Goal: Task Accomplishment & Management: Manage account settings

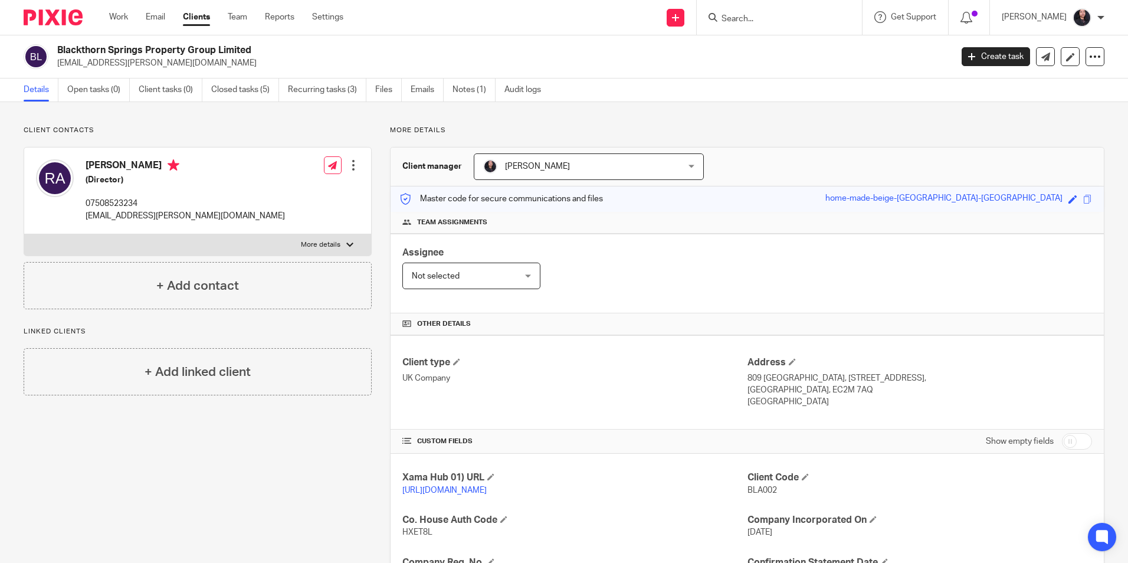
click at [735, 23] on input "Search" at bounding box center [774, 19] width 106 height 11
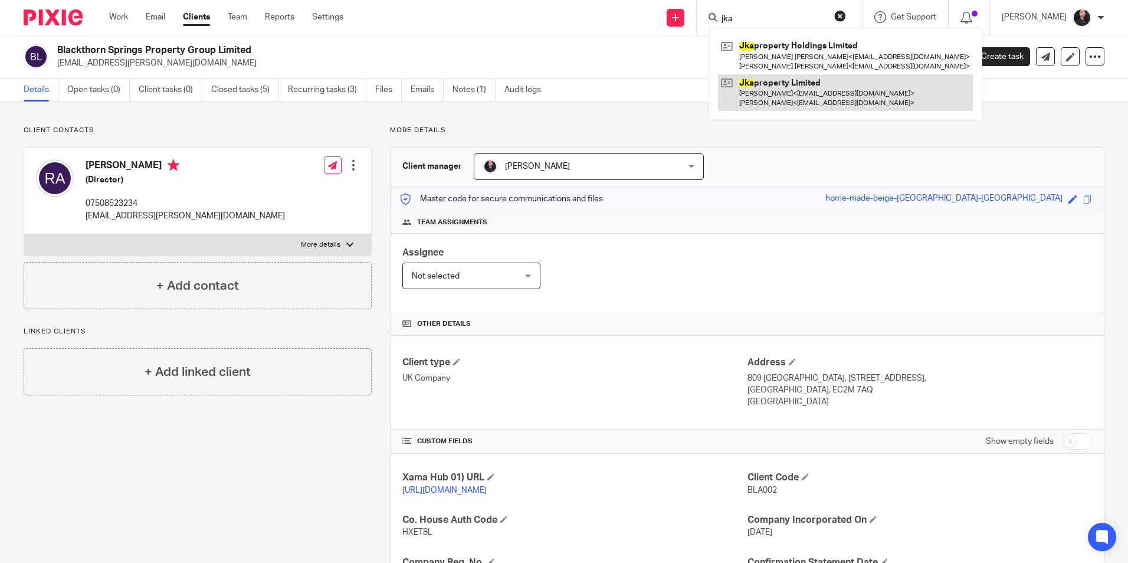
type input "jka"
click at [770, 86] on link at bounding box center [845, 92] width 255 height 37
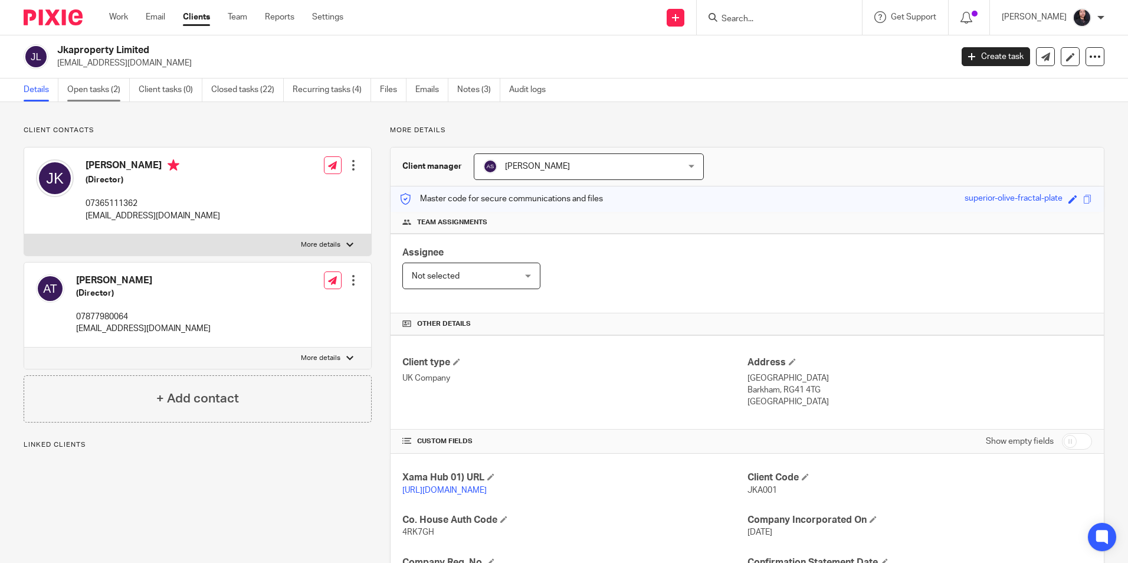
click at [88, 99] on link "Open tasks (2)" at bounding box center [98, 89] width 63 height 23
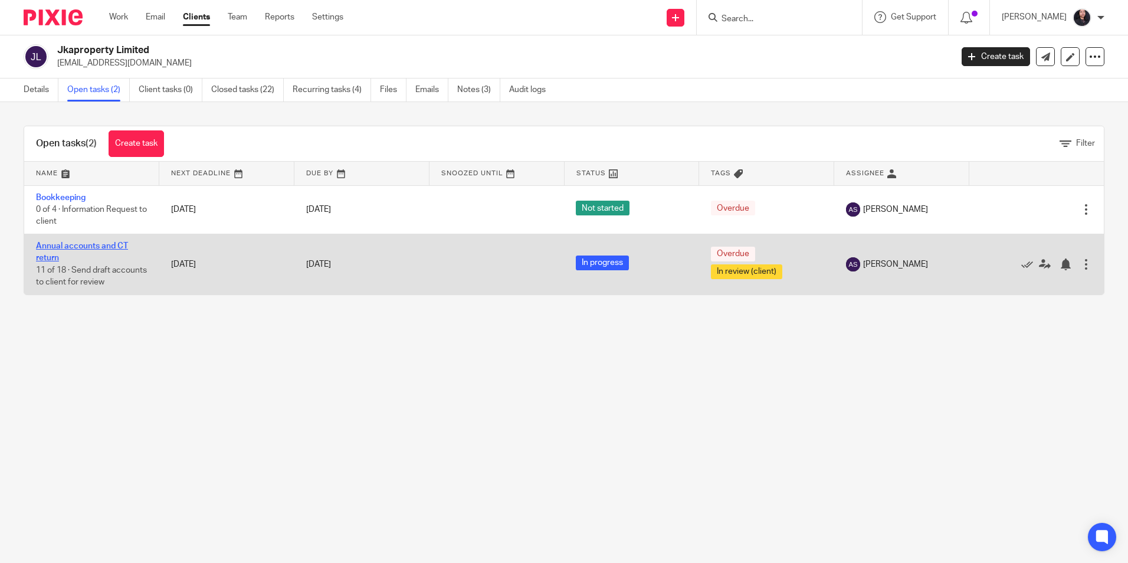
click at [77, 244] on link "Annual accounts and CT return" at bounding box center [82, 252] width 92 height 20
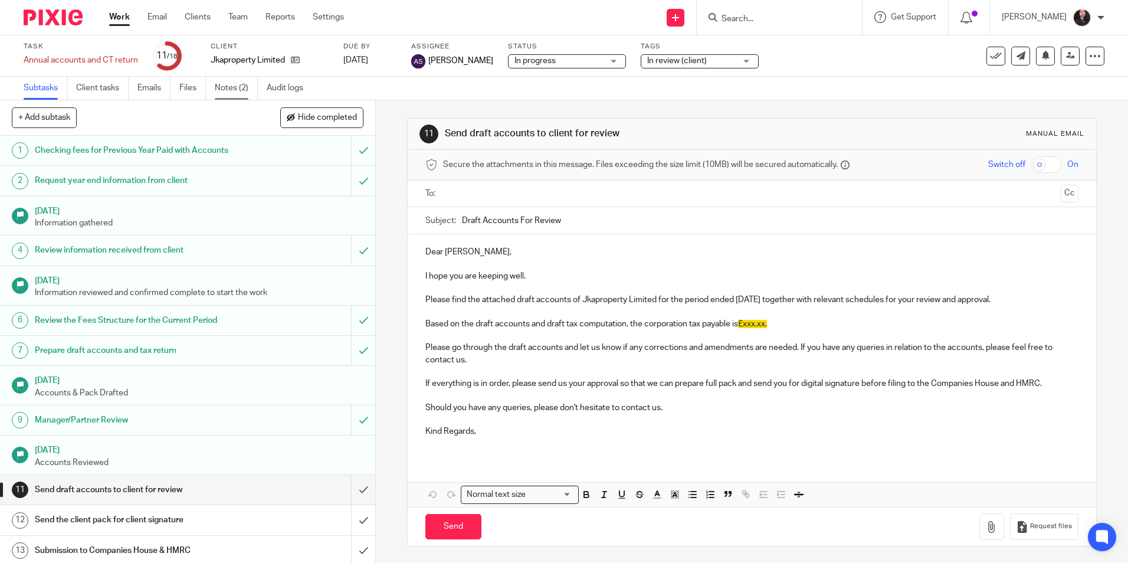
click at [231, 94] on link "Notes (2)" at bounding box center [236, 88] width 43 height 23
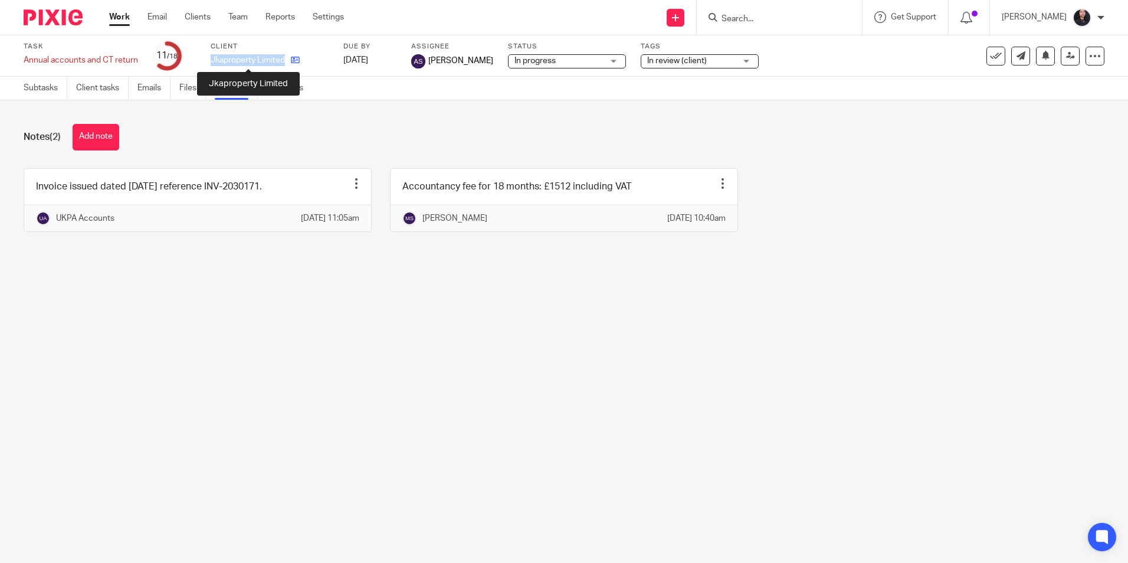
drag, startPoint x: 211, startPoint y: 59, endPoint x: 287, endPoint y: 62, distance: 75.6
click at [287, 62] on div "Jkaproperty Limited" at bounding box center [270, 60] width 118 height 12
click at [33, 81] on link "Subtasks" at bounding box center [46, 88] width 44 height 23
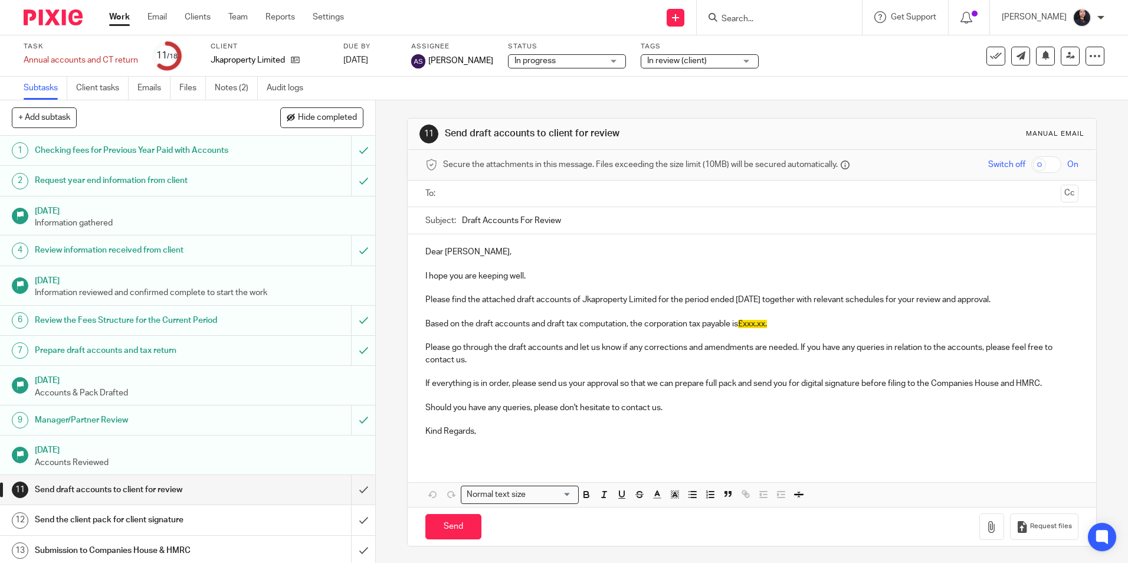
scroll to position [163, 0]
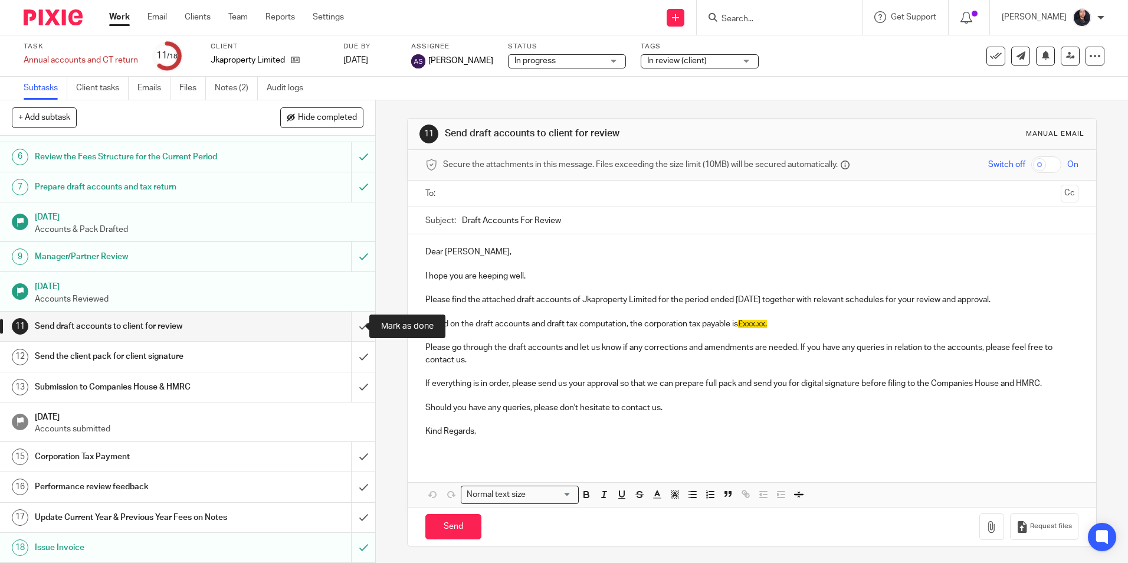
click at [350, 328] on input "submit" at bounding box center [187, 327] width 375 height 30
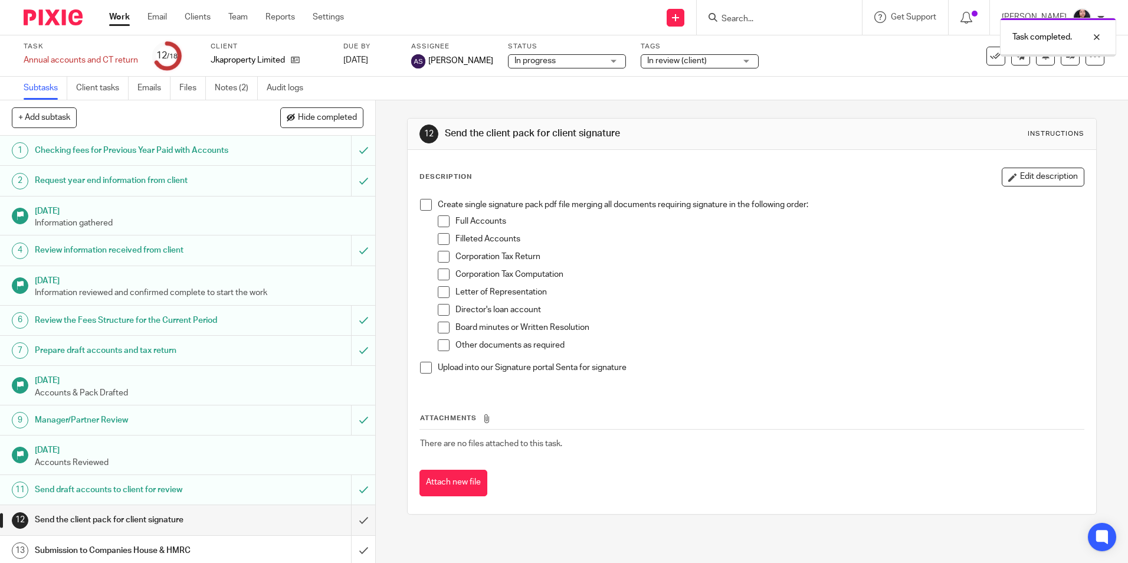
scroll to position [163, 0]
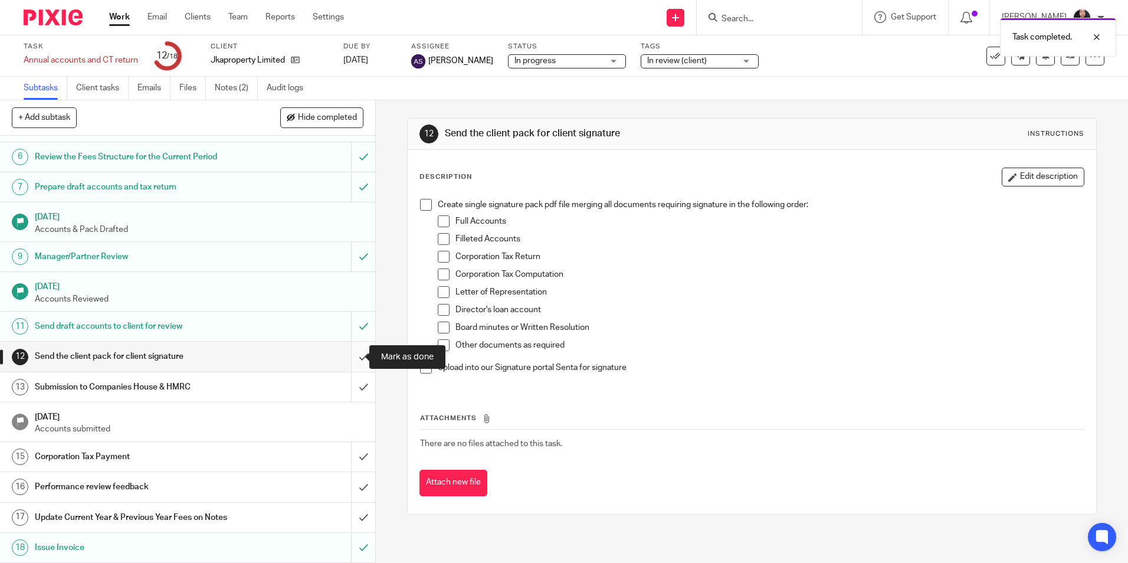
click at [349, 360] on input "submit" at bounding box center [187, 357] width 375 height 30
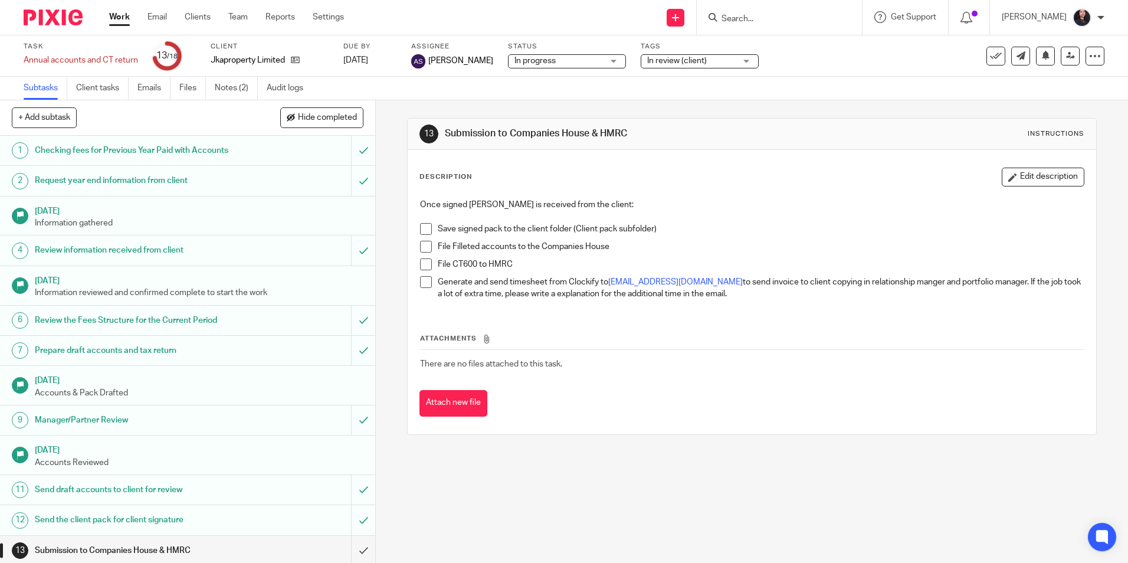
scroll to position [163, 0]
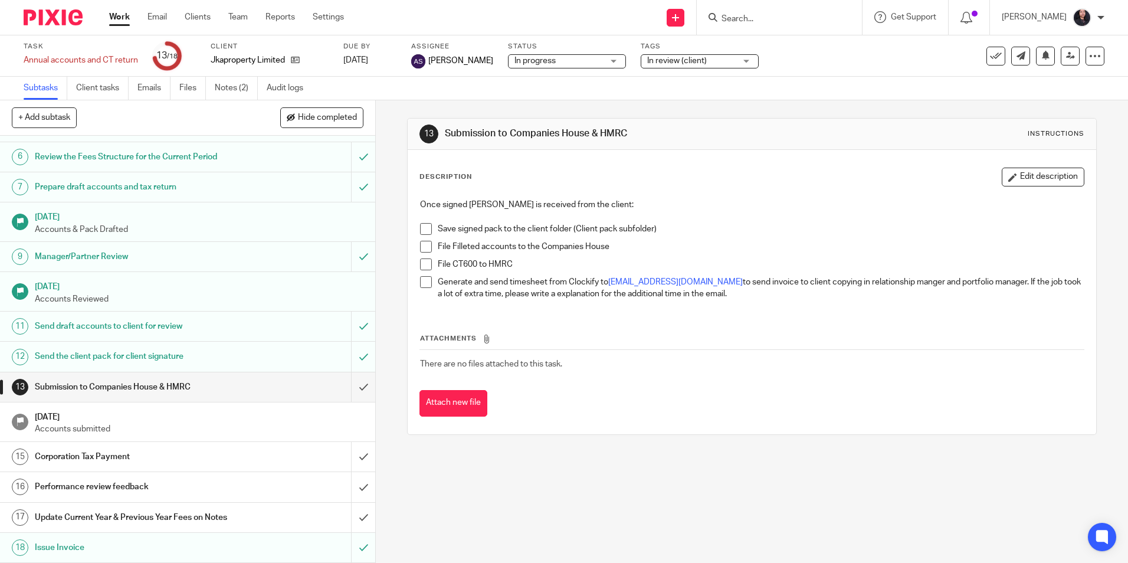
click at [47, 24] on img at bounding box center [53, 17] width 59 height 16
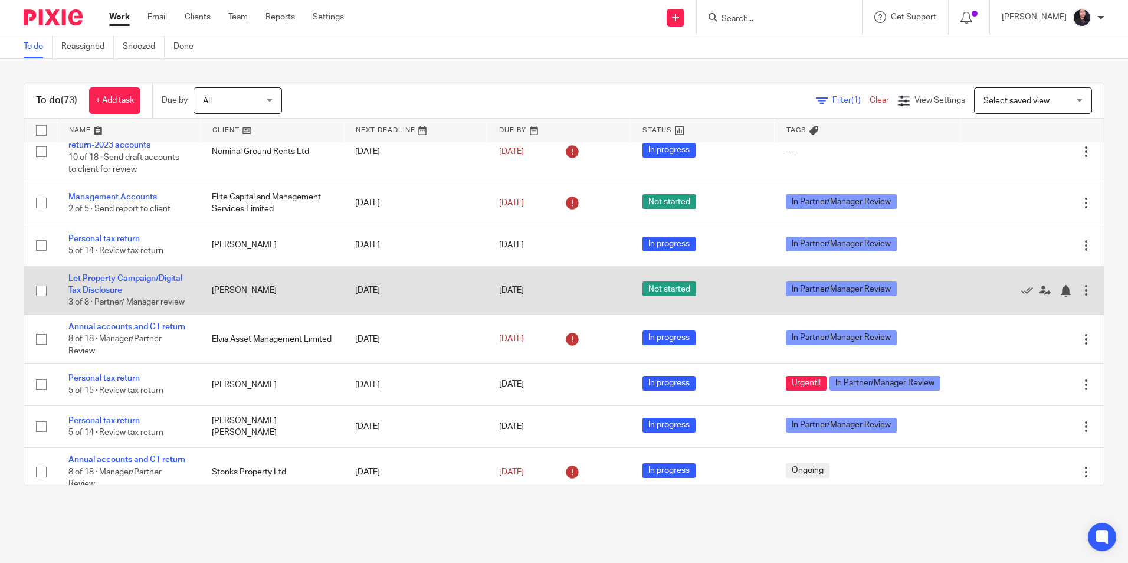
scroll to position [177, 0]
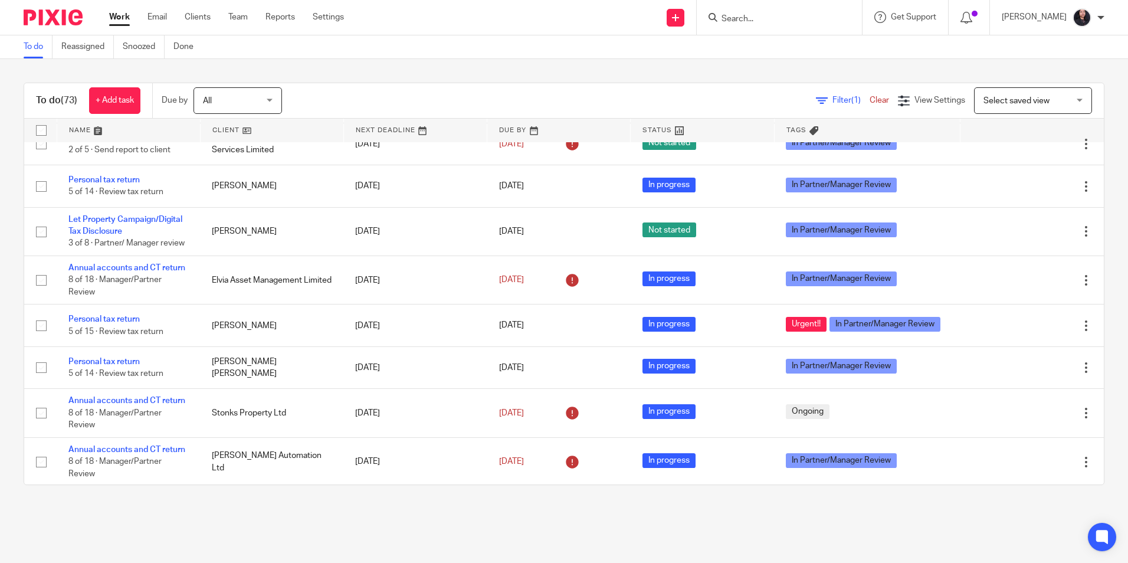
click at [780, 22] on input "Search" at bounding box center [774, 19] width 106 height 11
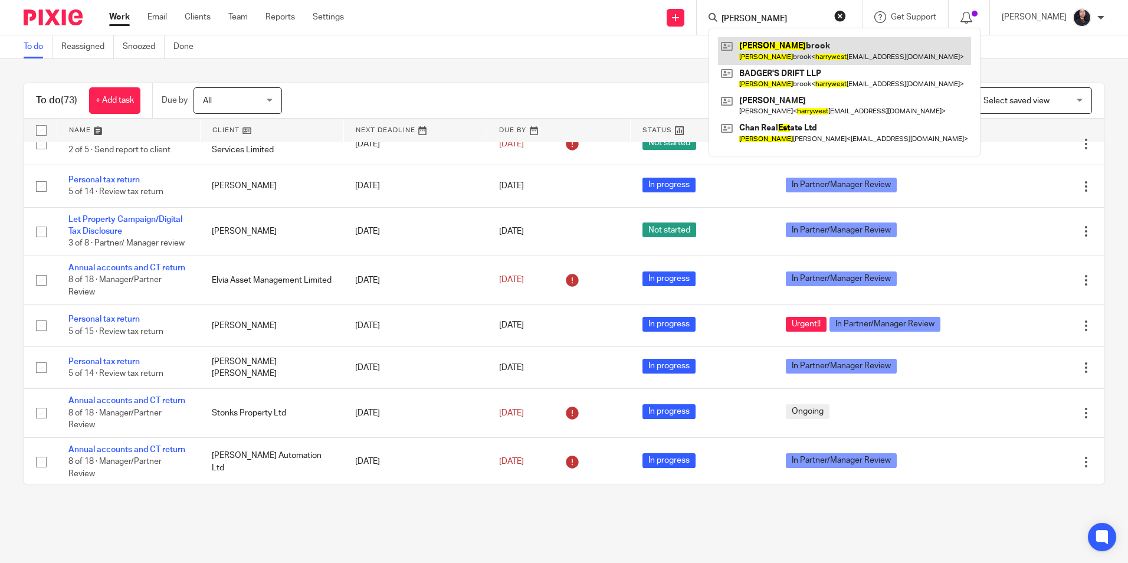
type input "harry west"
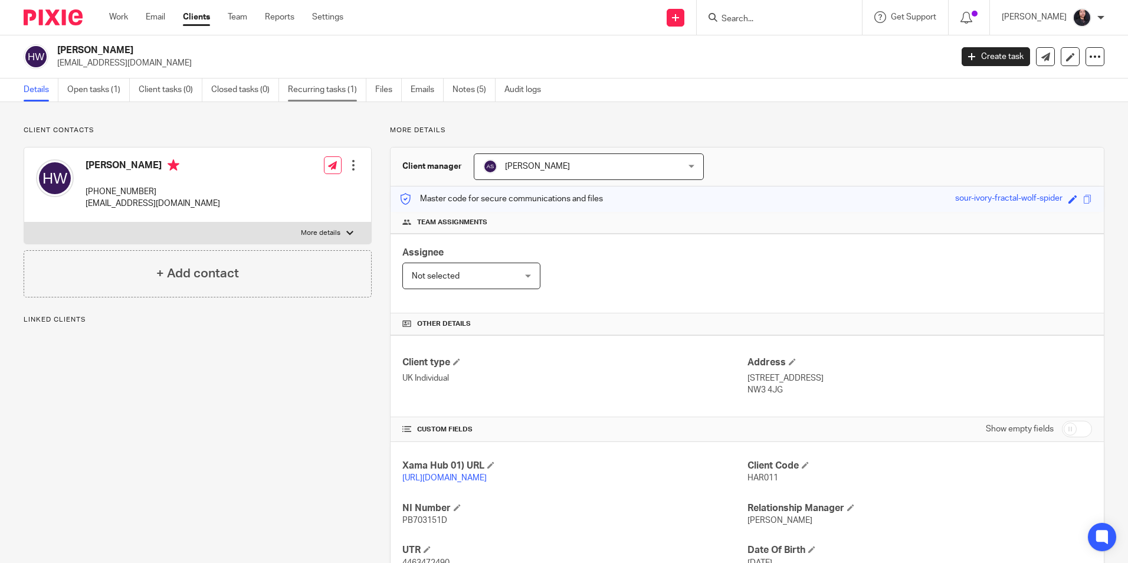
click at [303, 94] on link "Recurring tasks (1)" at bounding box center [327, 89] width 78 height 23
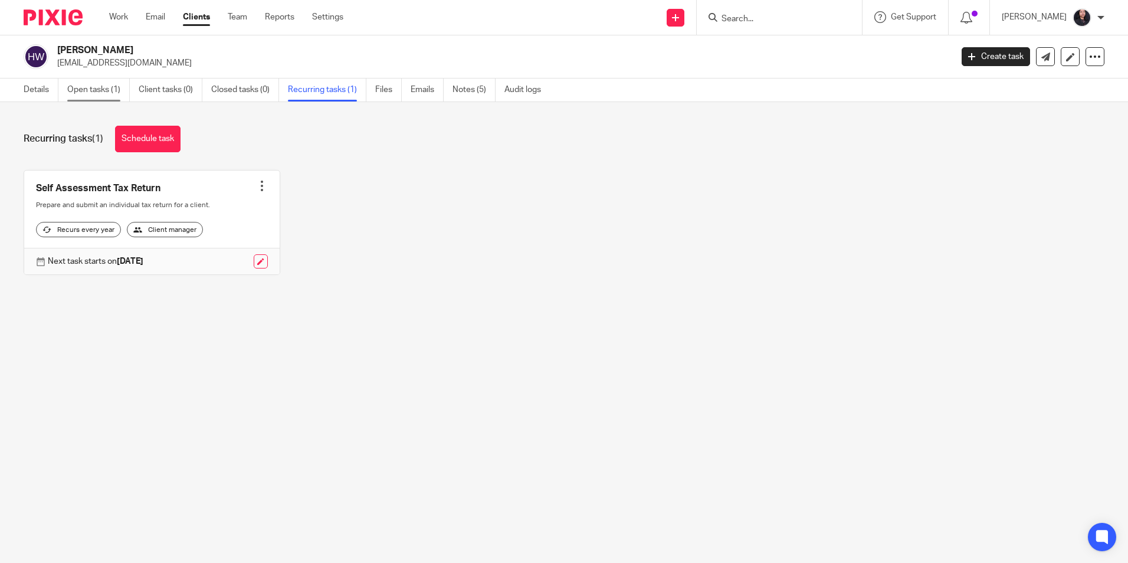
click at [99, 95] on link "Open tasks (1)" at bounding box center [98, 89] width 63 height 23
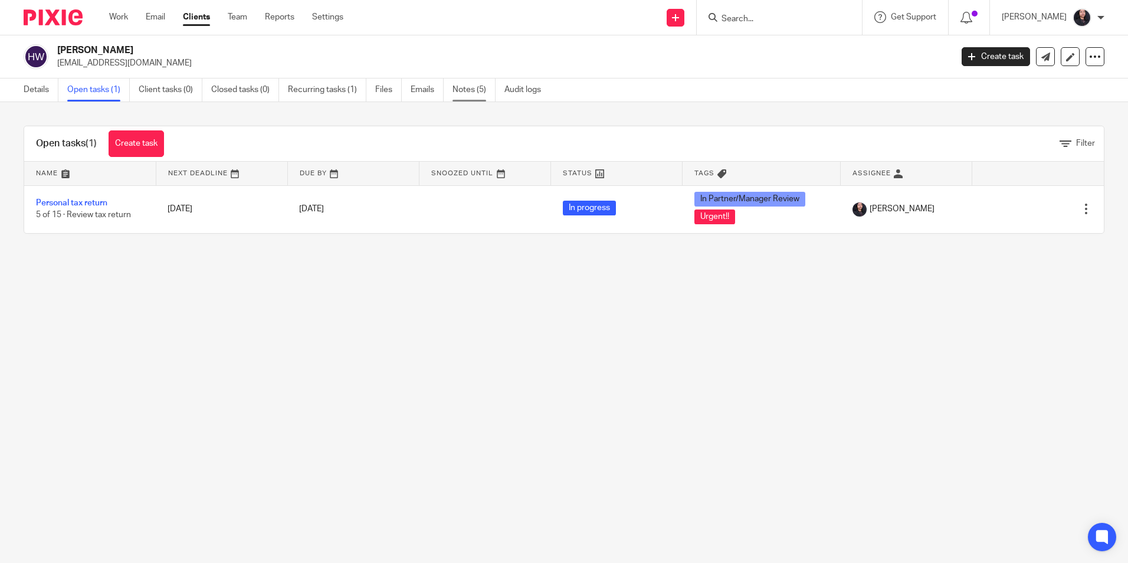
click at [469, 93] on link "Notes (5)" at bounding box center [474, 89] width 43 height 23
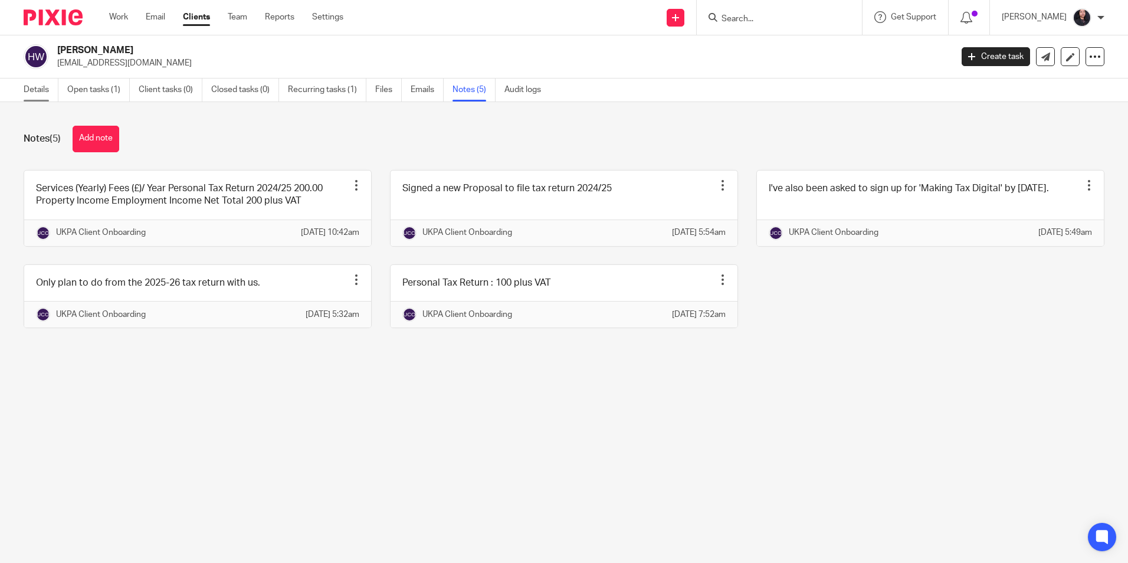
click at [33, 98] on link "Details" at bounding box center [41, 89] width 35 height 23
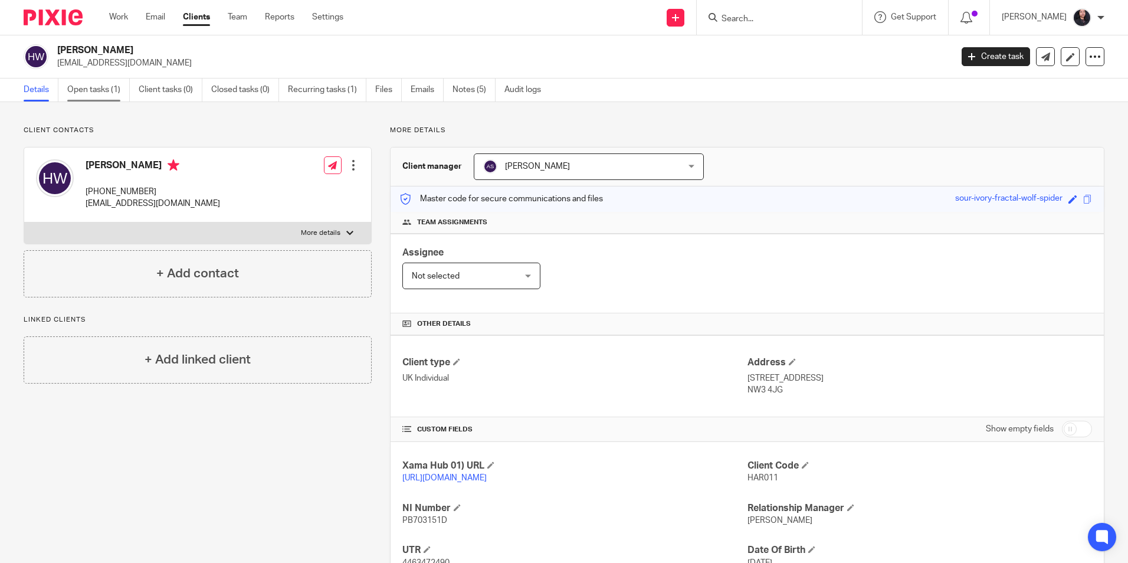
click at [94, 90] on link "Open tasks (1)" at bounding box center [98, 89] width 63 height 23
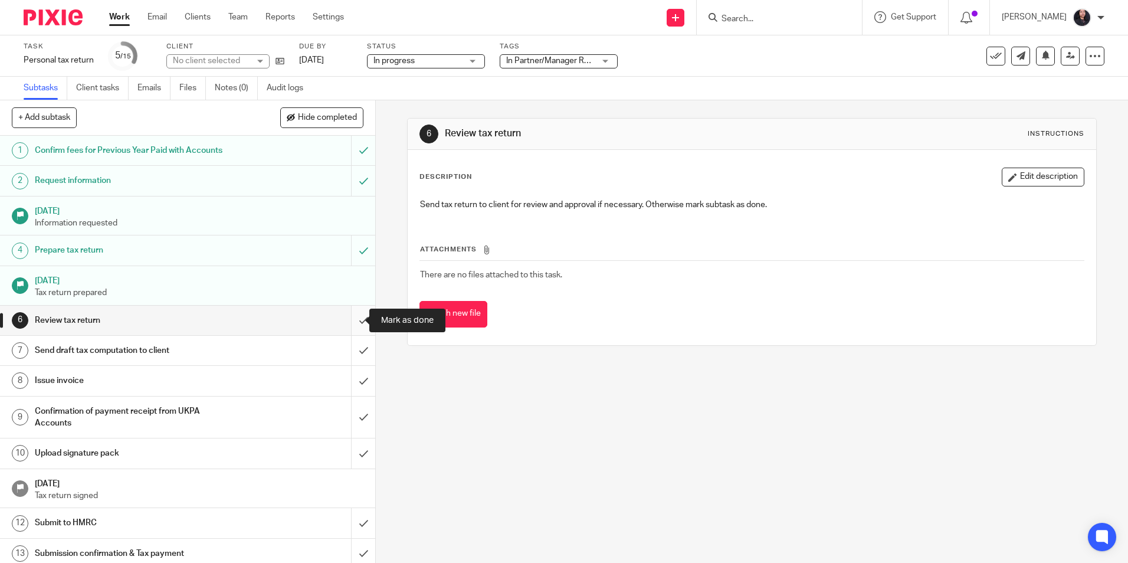
click at [349, 320] on input "submit" at bounding box center [187, 321] width 375 height 30
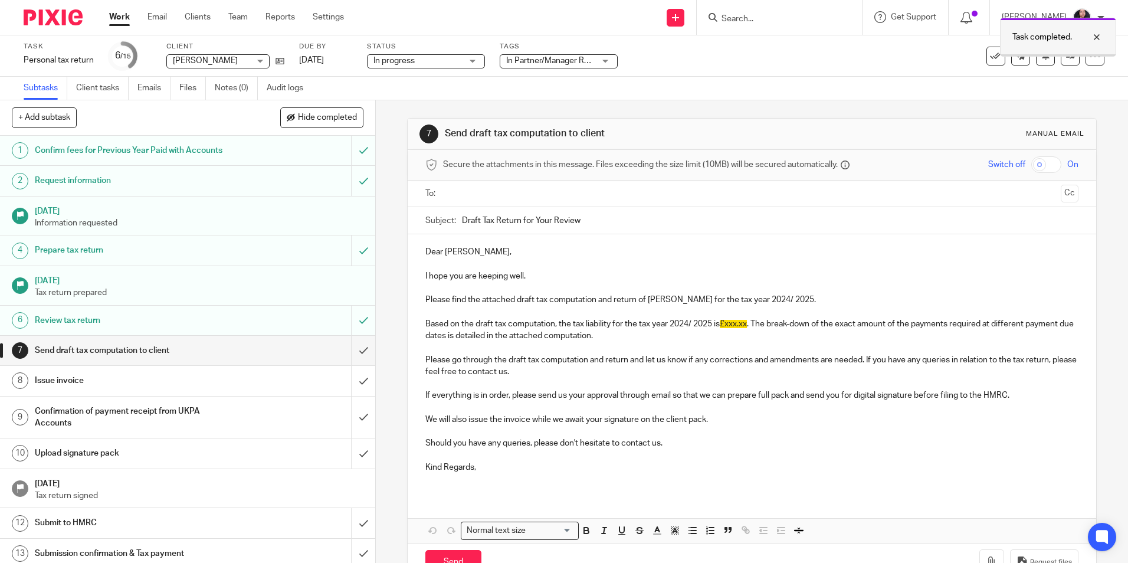
click at [1102, 38] on div at bounding box center [1088, 37] width 32 height 14
click at [1066, 58] on icon at bounding box center [1070, 55] width 9 height 9
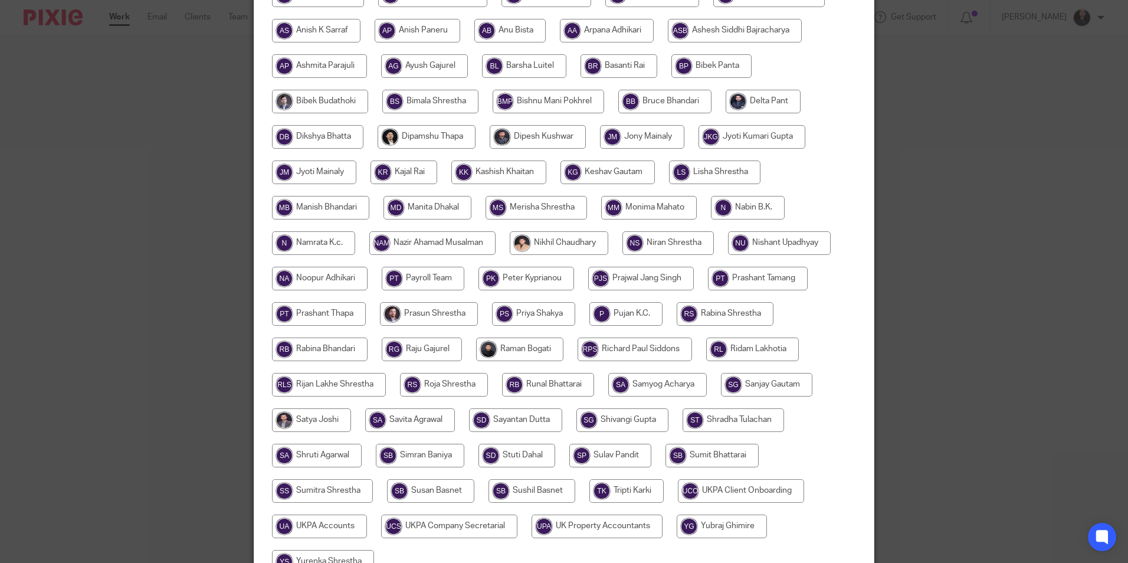
scroll to position [295, 0]
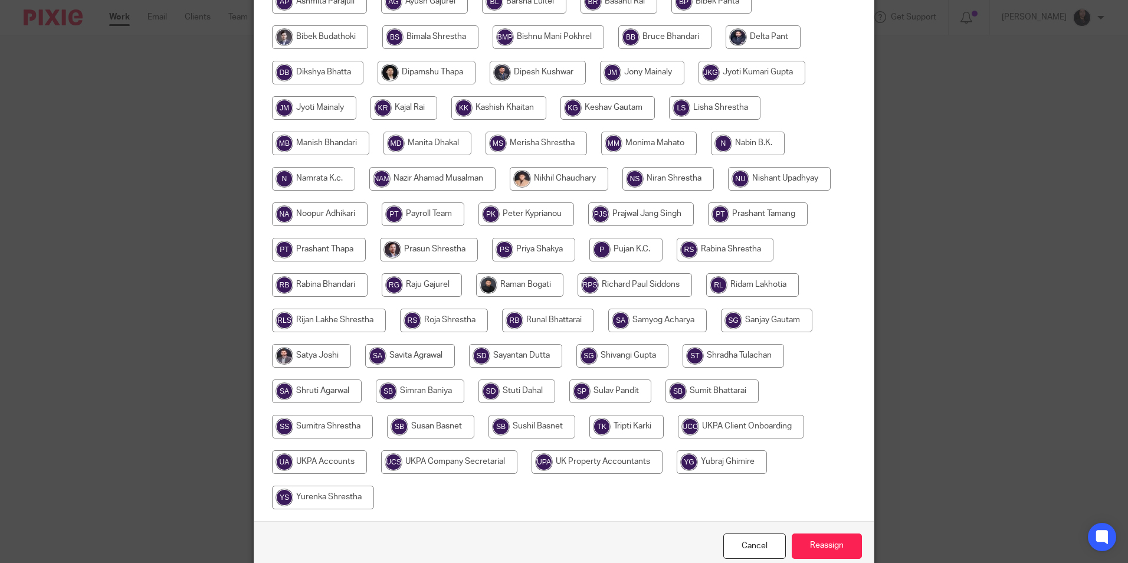
click at [562, 181] on input "radio" at bounding box center [559, 179] width 99 height 24
radio input "true"
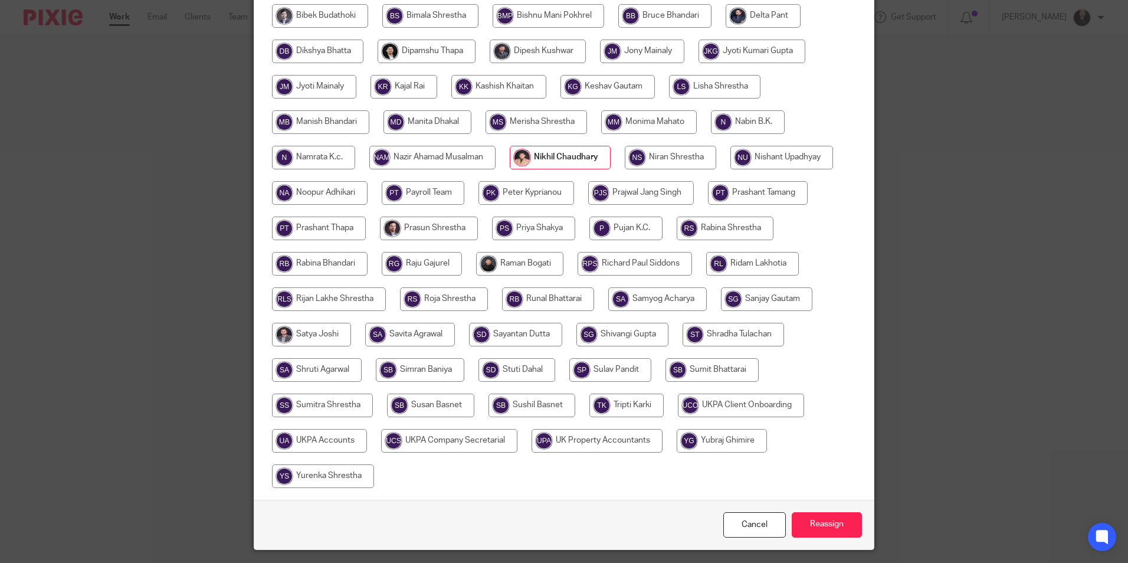
scroll to position [351, 0]
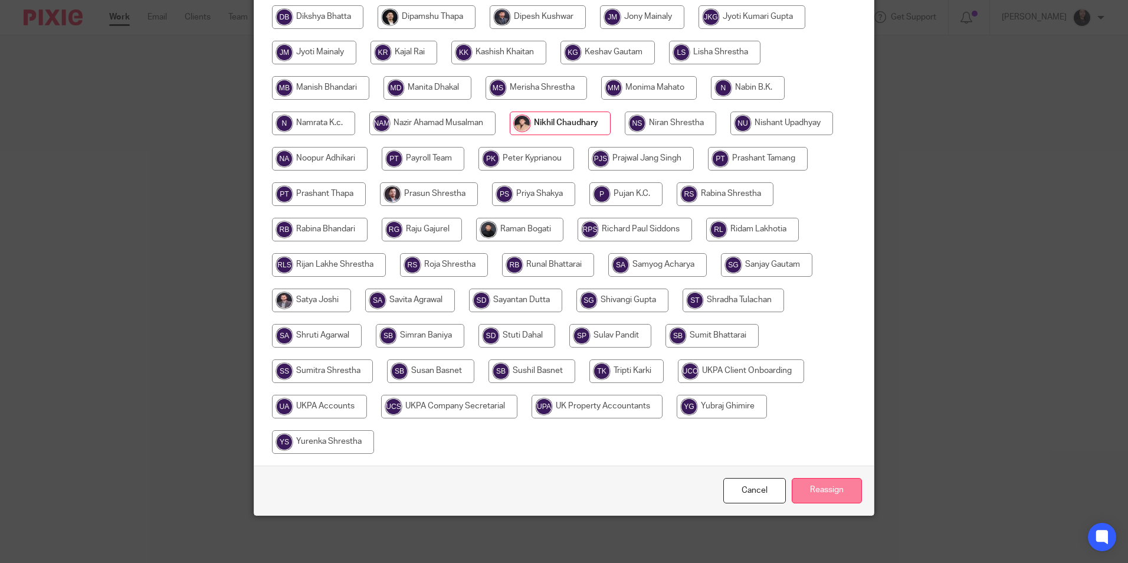
click at [819, 488] on input "Reassign" at bounding box center [827, 490] width 70 height 25
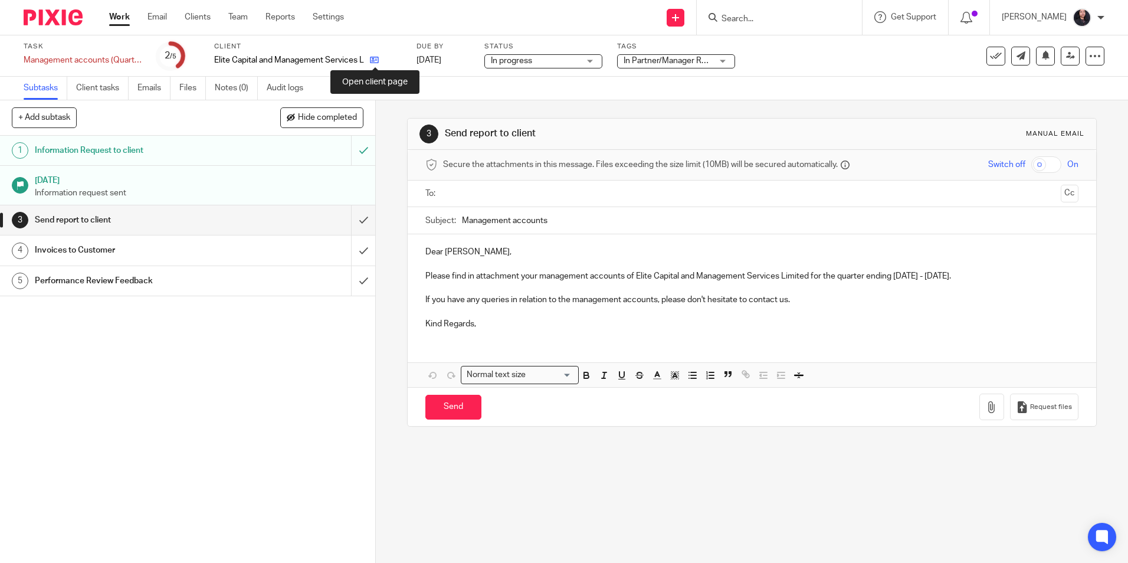
drag, startPoint x: 0, startPoint y: 0, endPoint x: 374, endPoint y: 60, distance: 379.0
click at [374, 60] on icon at bounding box center [374, 59] width 9 height 9
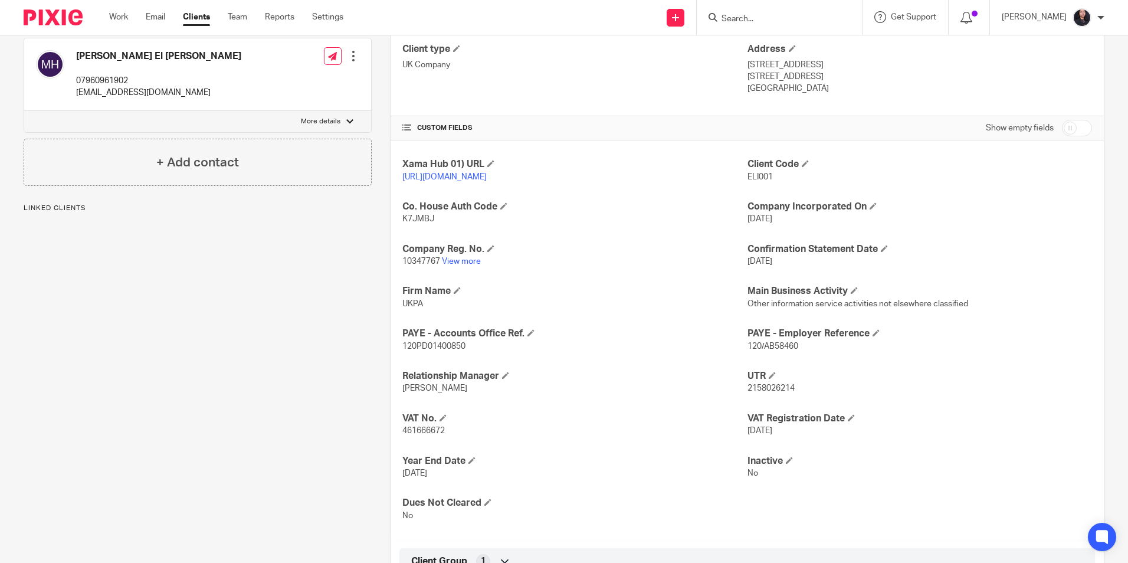
scroll to position [413, 0]
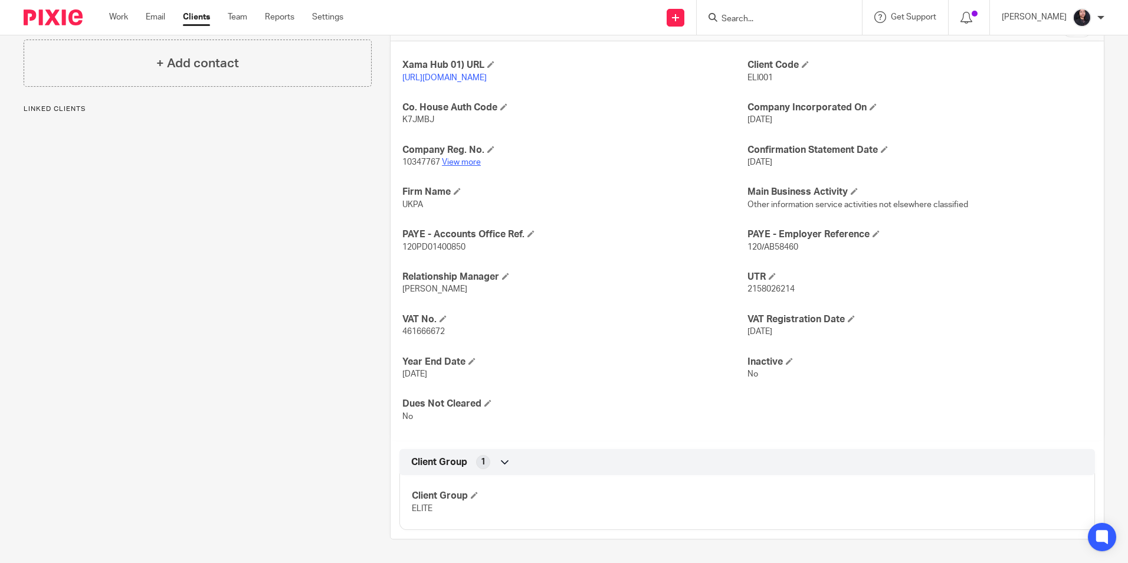
click at [459, 166] on link "View more" at bounding box center [461, 162] width 39 height 8
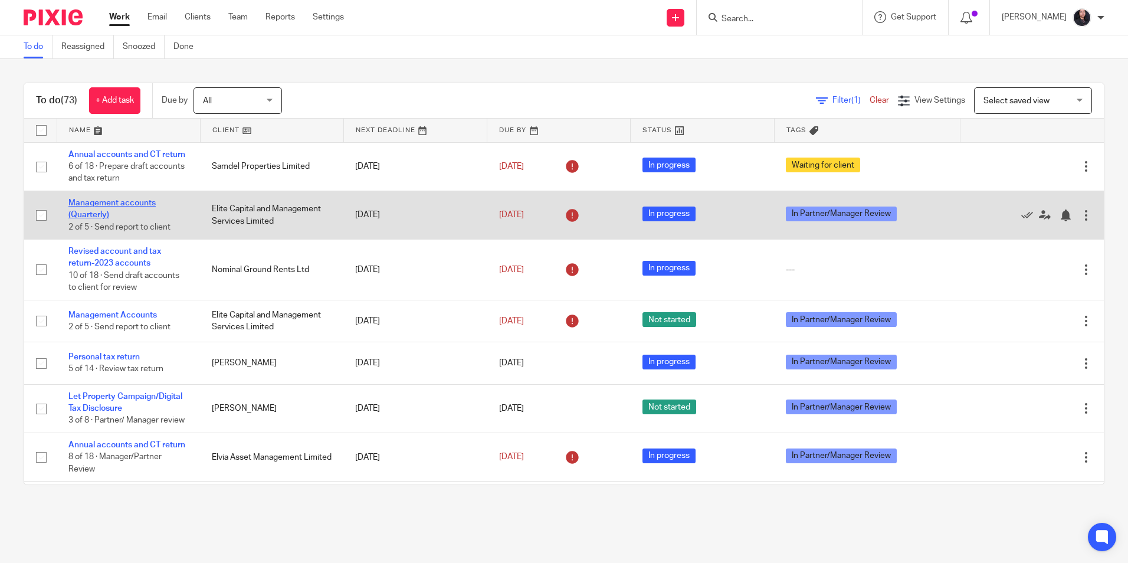
click at [118, 217] on link "Management accounts (Quarterly)" at bounding box center [111, 209] width 87 height 20
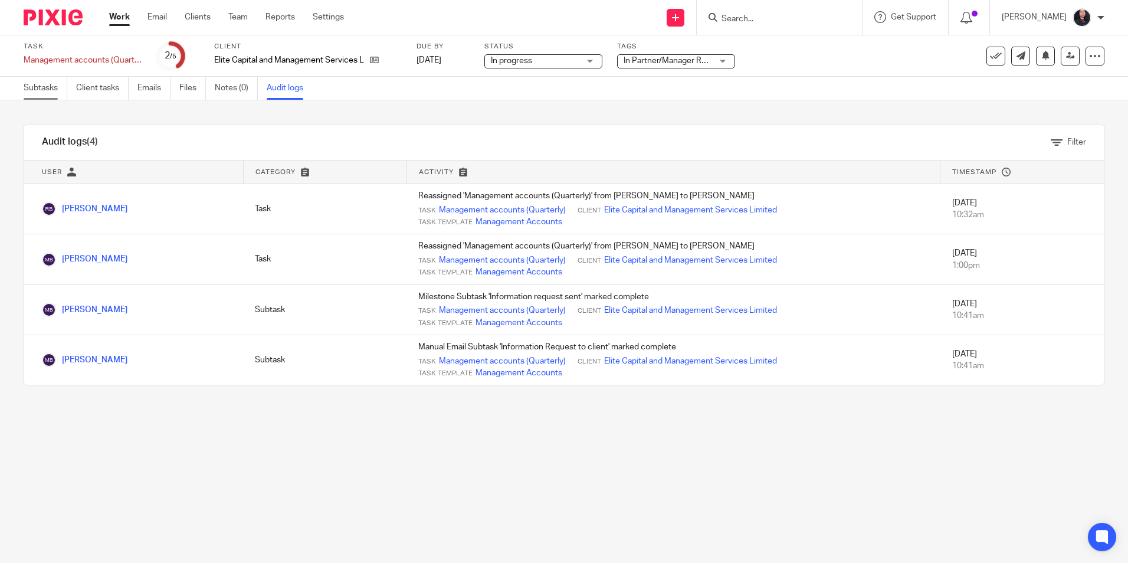
click at [35, 96] on link "Subtasks" at bounding box center [46, 88] width 44 height 23
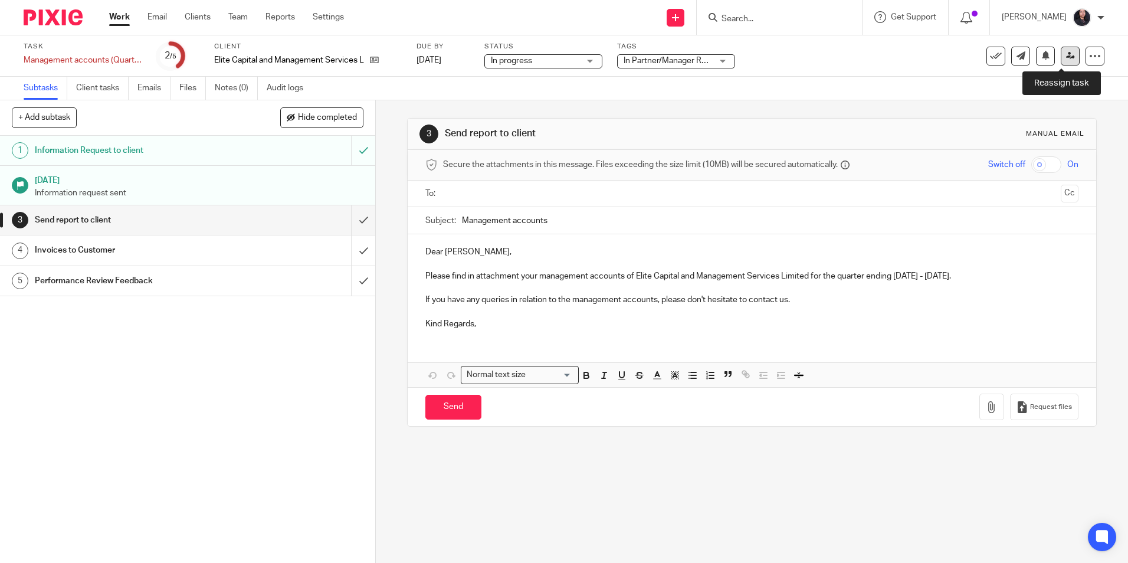
click at [1066, 58] on icon at bounding box center [1070, 55] width 9 height 9
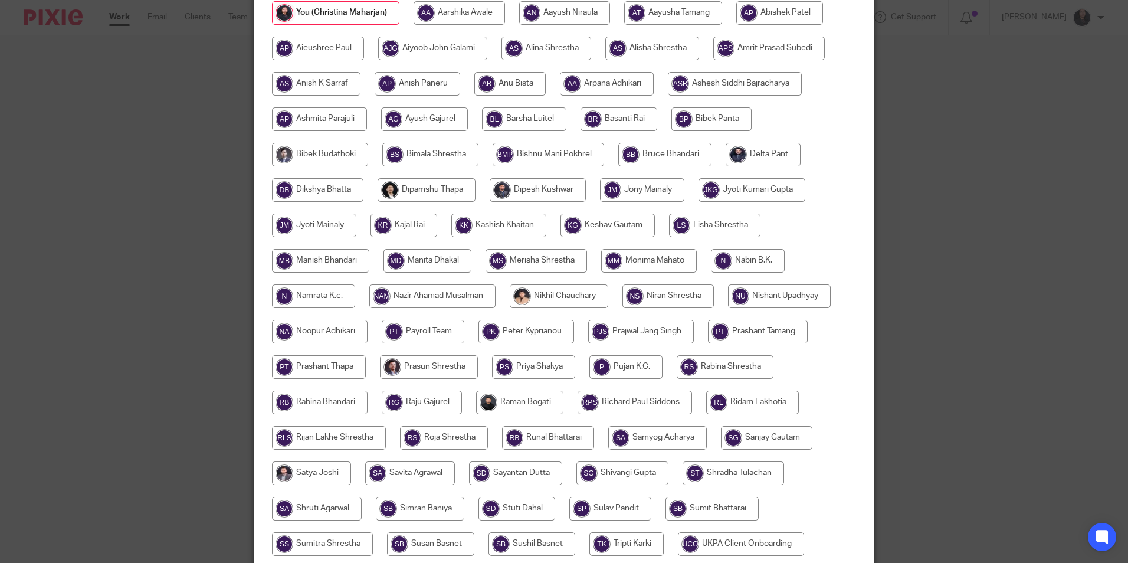
scroll to position [177, 0]
click at [341, 260] on input "radio" at bounding box center [320, 262] width 97 height 24
radio input "true"
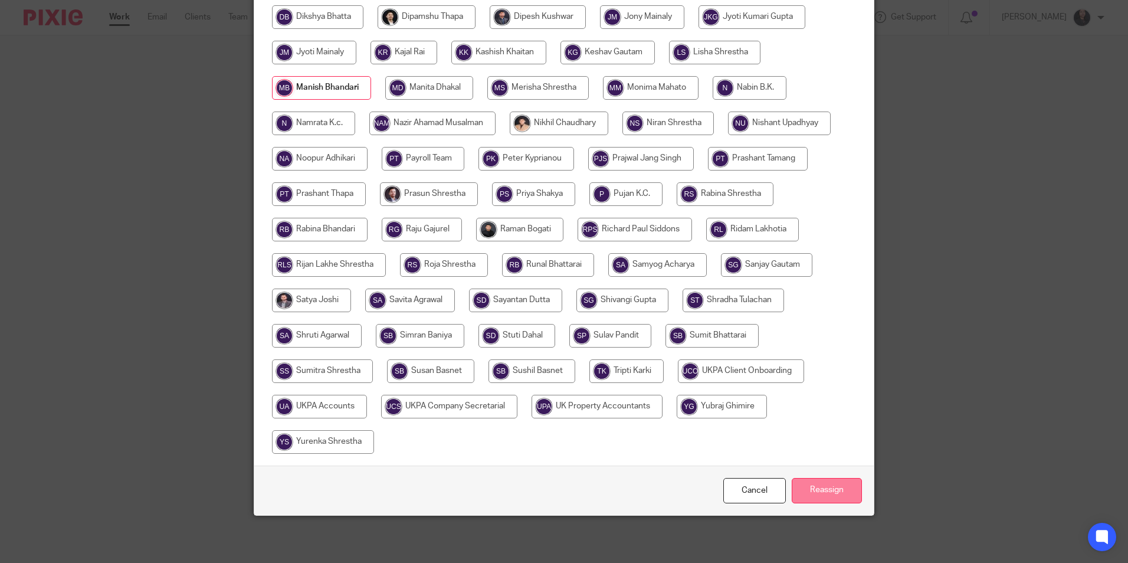
click at [812, 484] on input "Reassign" at bounding box center [827, 490] width 70 height 25
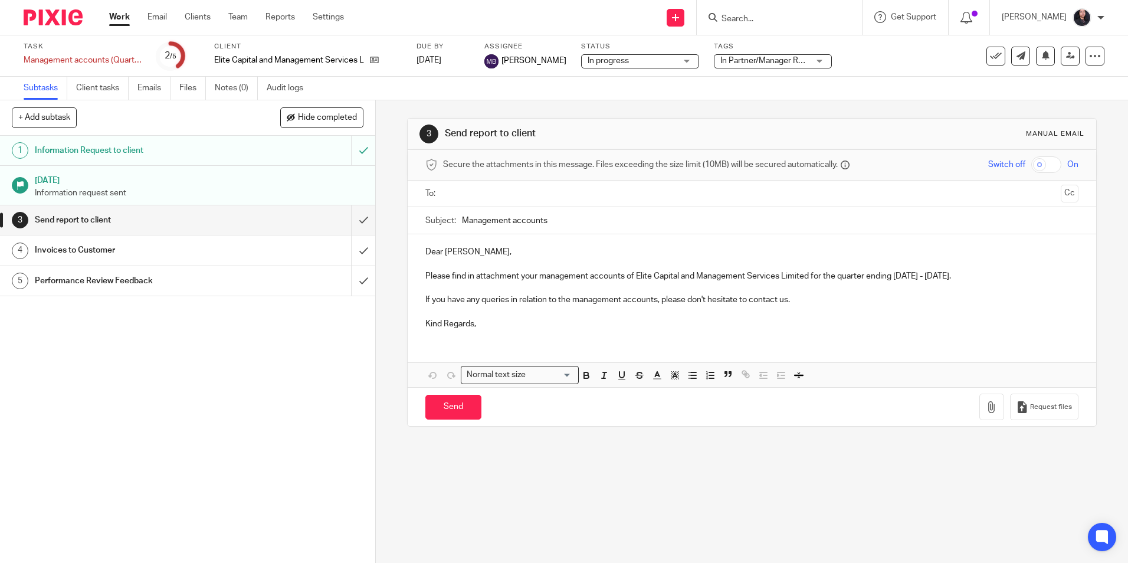
click at [70, 18] on img at bounding box center [53, 17] width 59 height 16
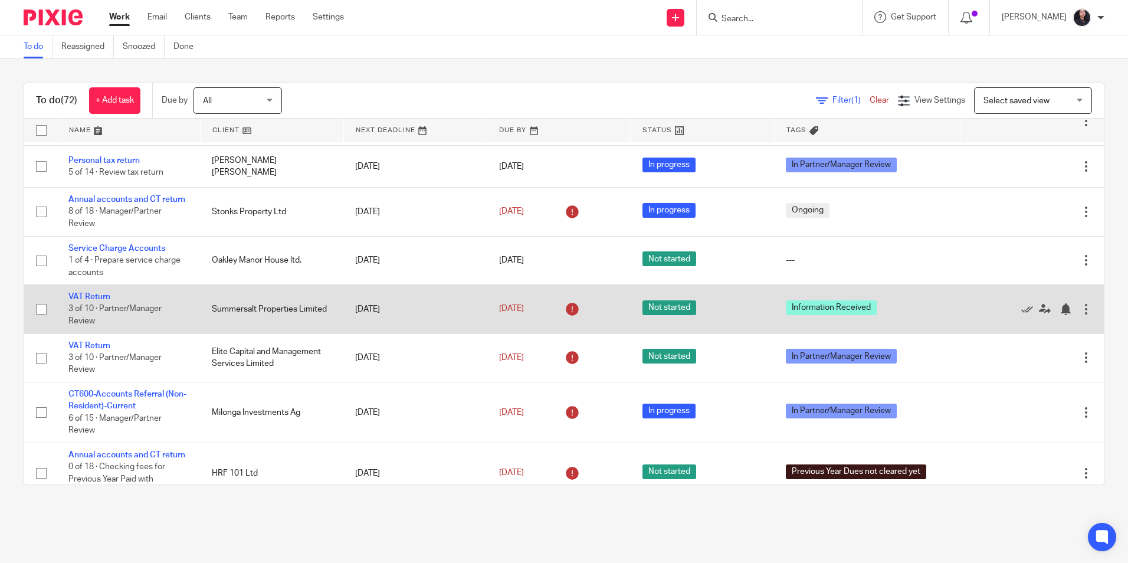
scroll to position [354, 0]
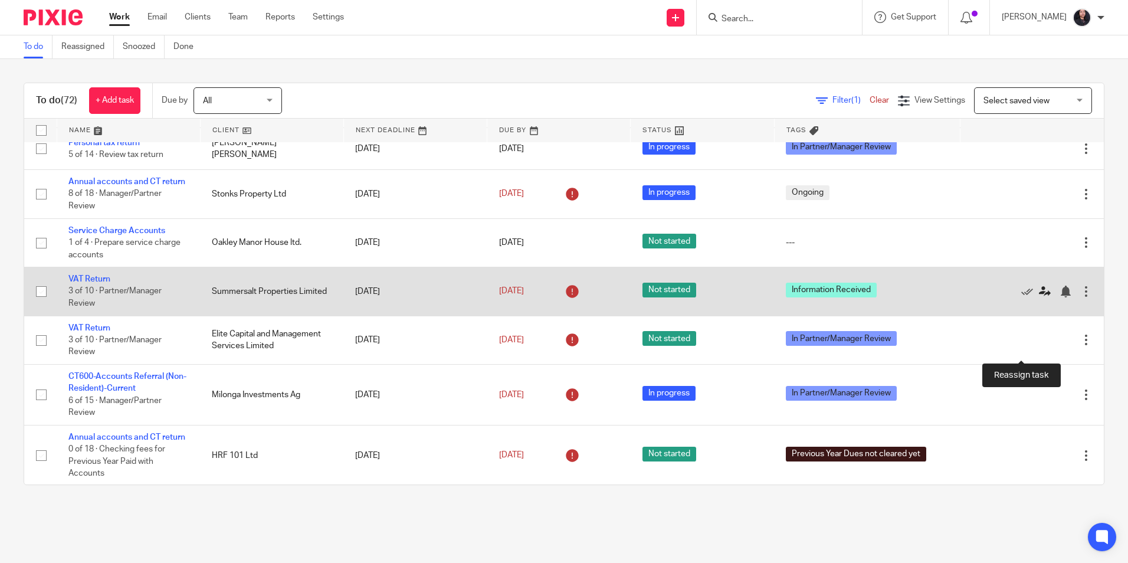
click at [1039, 297] on icon at bounding box center [1045, 292] width 12 height 12
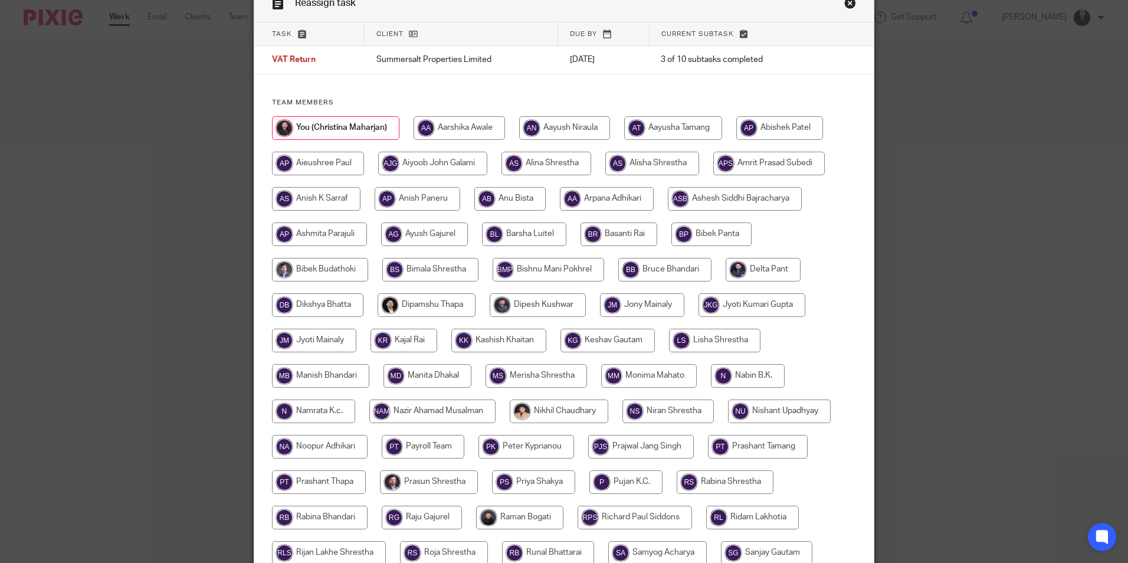
scroll to position [59, 0]
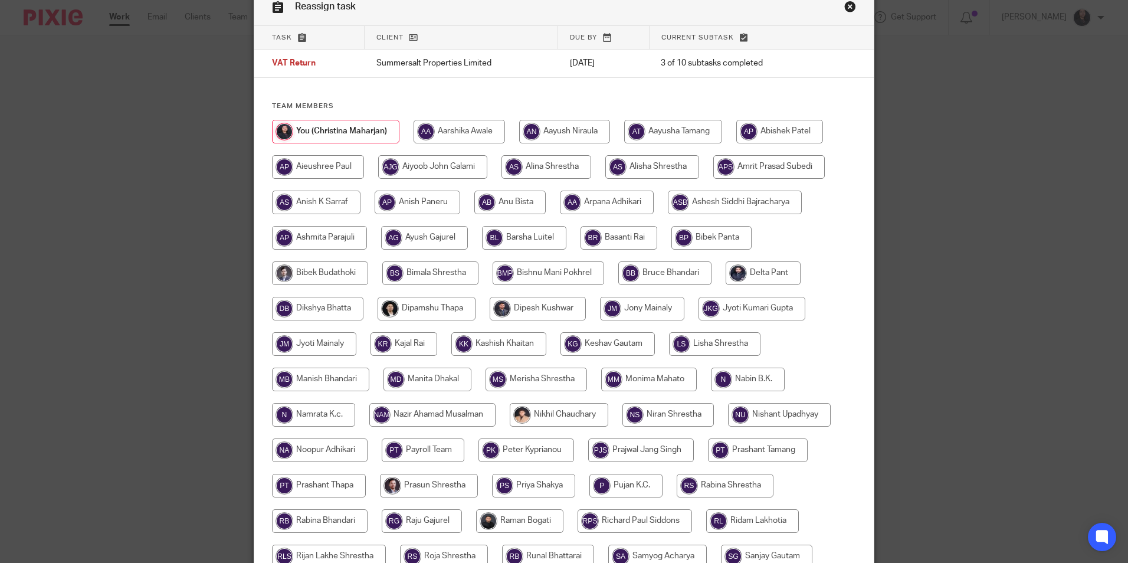
click at [653, 164] on input "radio" at bounding box center [653, 167] width 94 height 24
radio input "true"
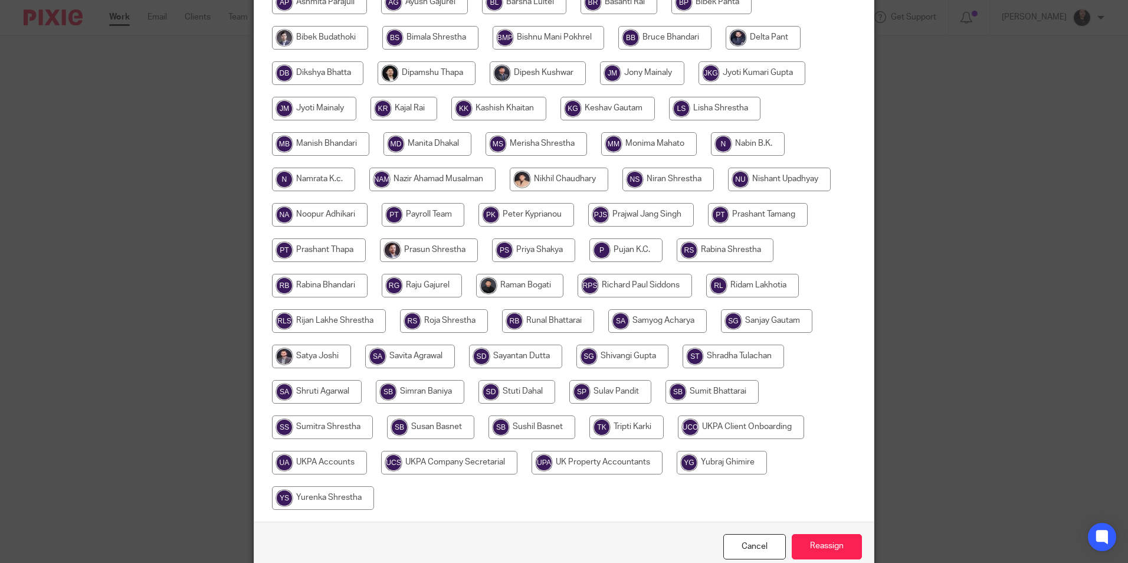
scroll to position [351, 0]
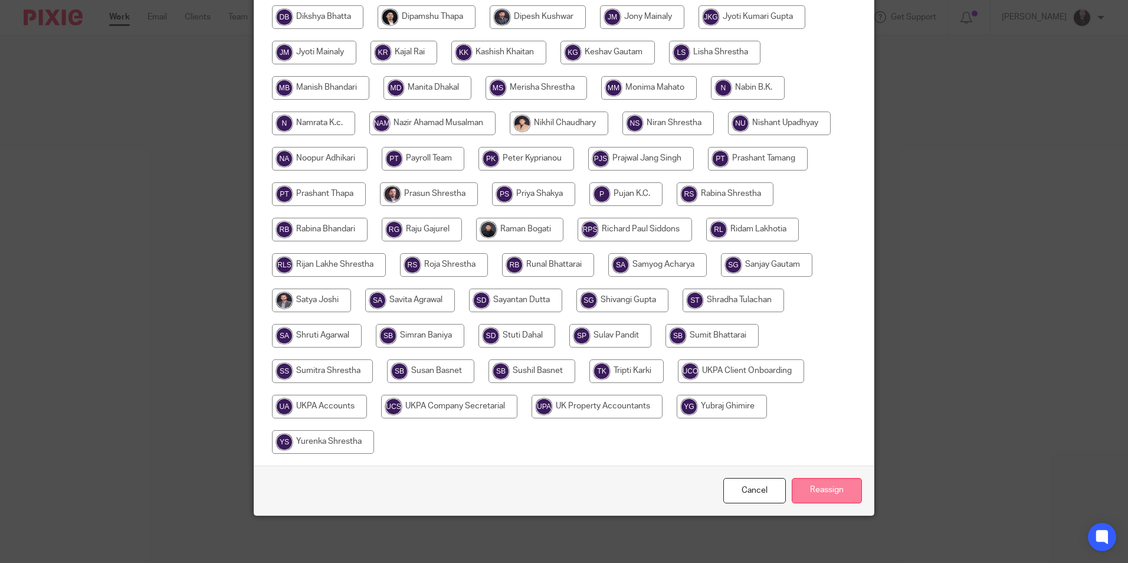
click at [817, 490] on input "Reassign" at bounding box center [827, 490] width 70 height 25
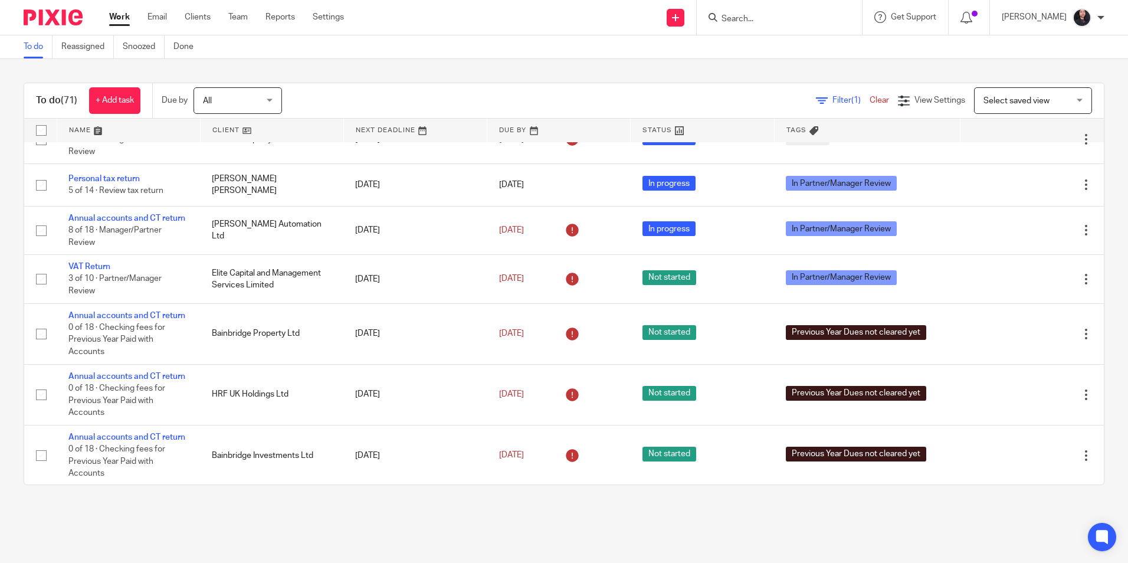
scroll to position [413, 0]
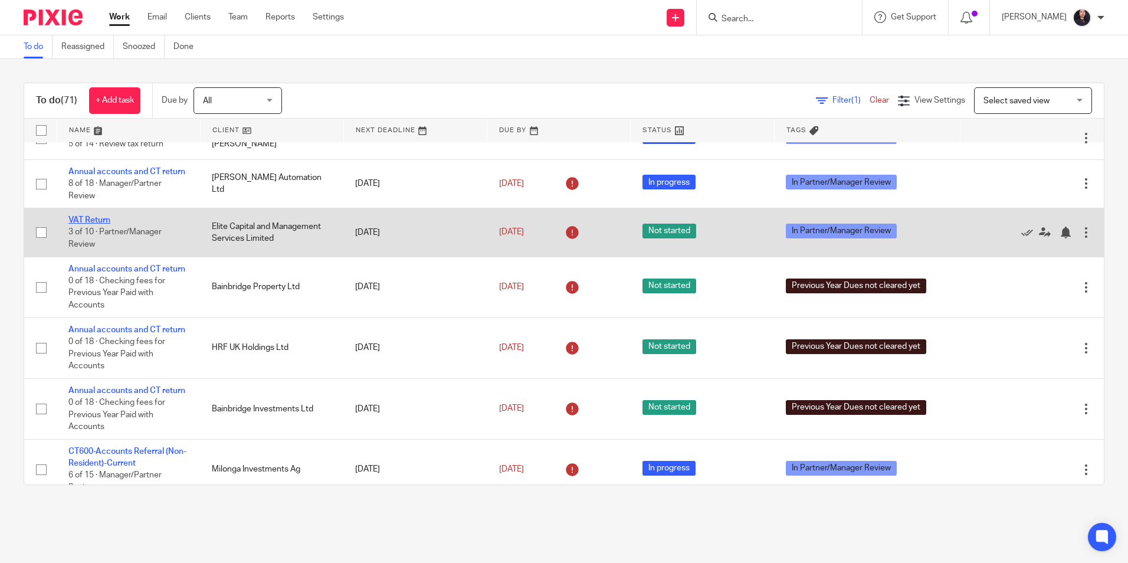
click at [93, 224] on link "VAT Return" at bounding box center [89, 220] width 42 height 8
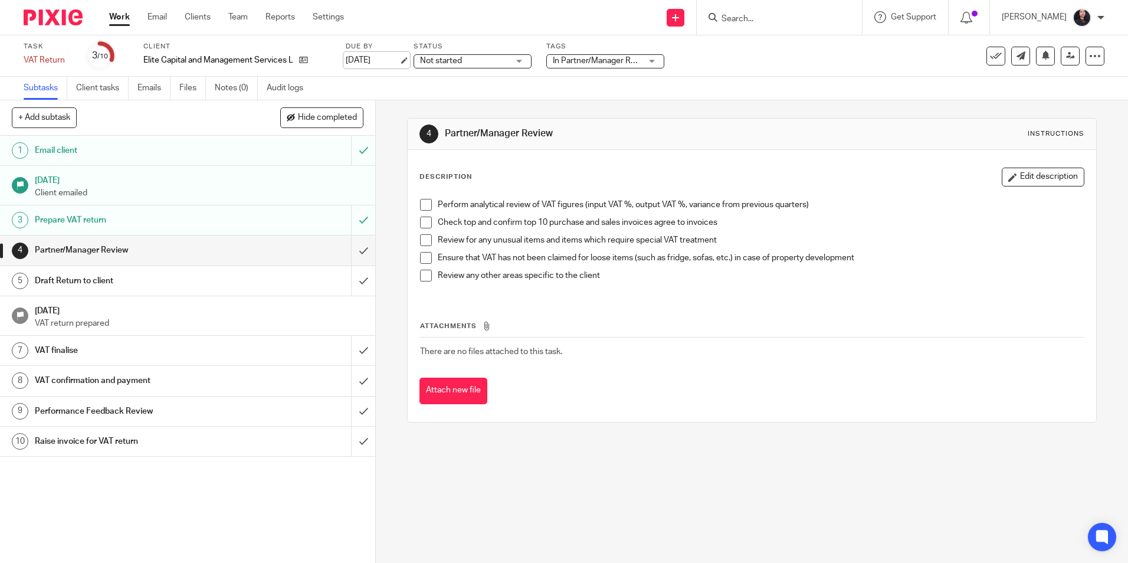
click at [399, 61] on link "[DATE]" at bounding box center [372, 60] width 53 height 12
click at [745, 18] on input "Search" at bounding box center [774, 19] width 106 height 11
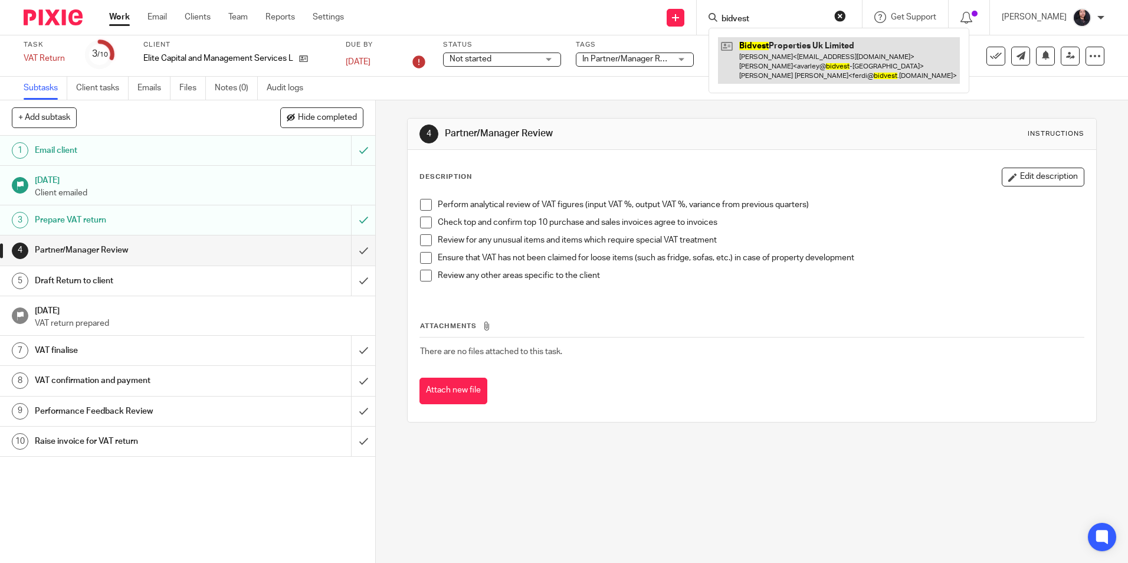
type input "bidvest"
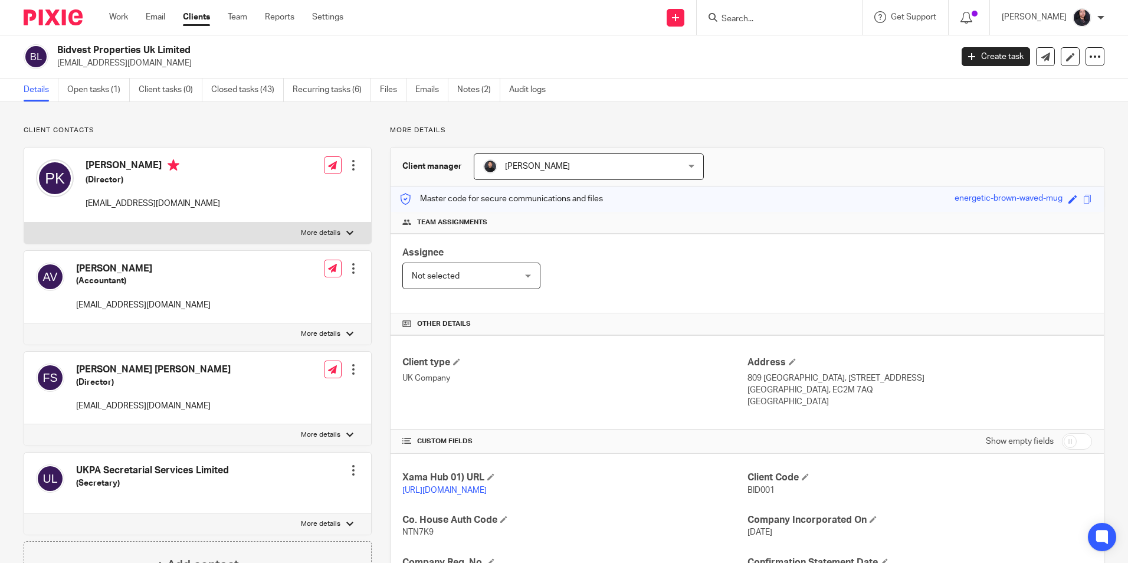
click at [191, 43] on div "Bidvest Properties Uk Limited [EMAIL_ADDRESS][DOMAIN_NAME] Create task Update f…" at bounding box center [564, 56] width 1128 height 43
